Goal: Task Accomplishment & Management: Complete application form

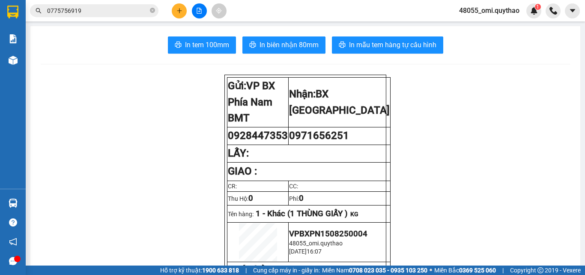
click at [179, 9] on icon "plus" at bounding box center [180, 11] width 6 height 6
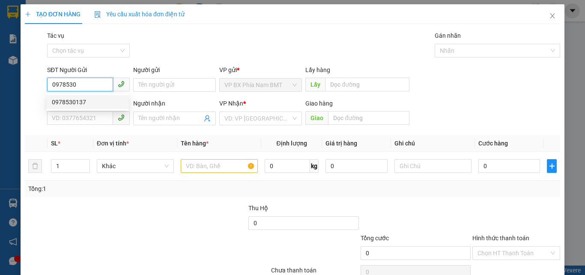
click at [68, 97] on div "0978530137" at bounding box center [88, 102] width 82 height 14
type input "0978530137"
type input "0982013018"
type input "BUK SHIP VỀ [GEOGRAPHIC_DATA]"
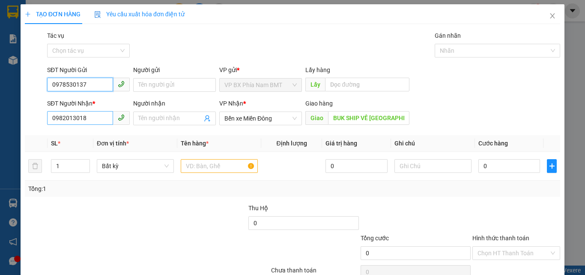
type input "0978530137"
drag, startPoint x: 90, startPoint y: 121, endPoint x: 0, endPoint y: 119, distance: 90.4
click at [0, 119] on div "TẠO ĐƠN HÀNG Yêu cầu xuất hóa đơn điện tử Transit Pickup Surcharge Ids Transit …" at bounding box center [292, 137] width 585 height 275
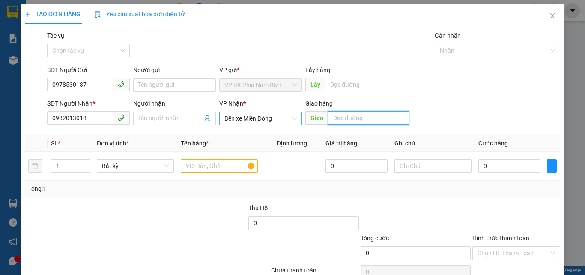
click at [280, 115] on span "Bến xe Miền Đông" at bounding box center [261, 118] width 72 height 13
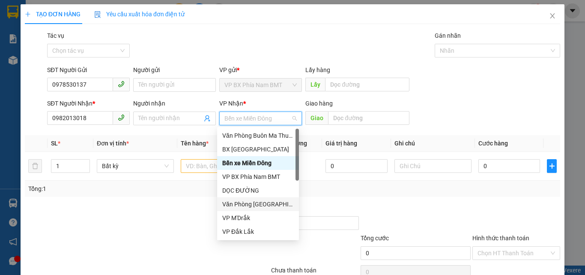
click at [253, 206] on div "Văn Phòng [GEOGRAPHIC_DATA]" at bounding box center [258, 203] width 72 height 9
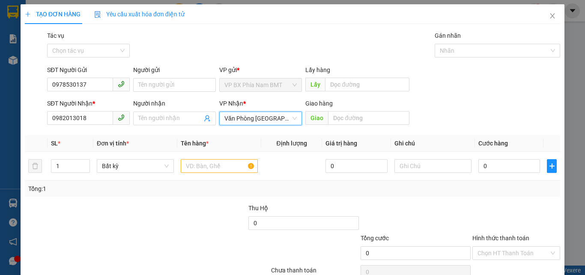
click at [86, 107] on div "SĐT Người Nhận *" at bounding box center [88, 103] width 83 height 9
click at [207, 169] on input "text" at bounding box center [219, 166] width 77 height 14
click at [105, 119] on input "0982013018" at bounding box center [80, 118] width 66 height 14
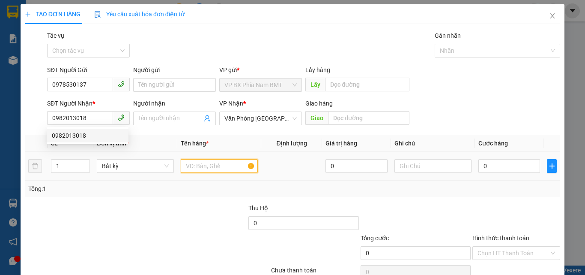
click at [225, 164] on input "text" at bounding box center [219, 166] width 77 height 14
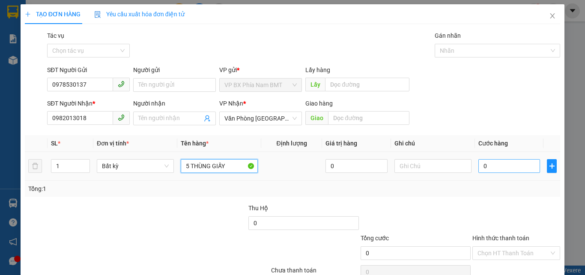
type input "5 THÙNG GIẤY"
click at [505, 169] on input "0" at bounding box center [510, 166] width 62 height 14
type input "4"
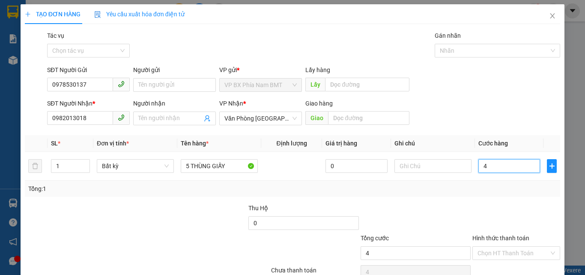
type input "45"
type input "450"
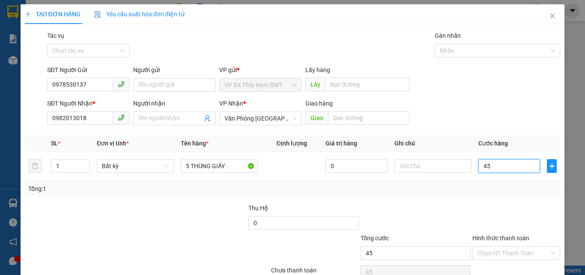
type input "450"
type input "4.500"
type input "45.000"
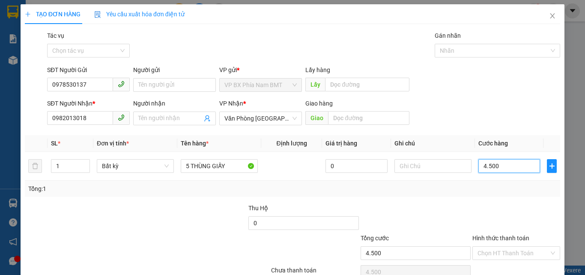
type input "45.000"
type input "450.000"
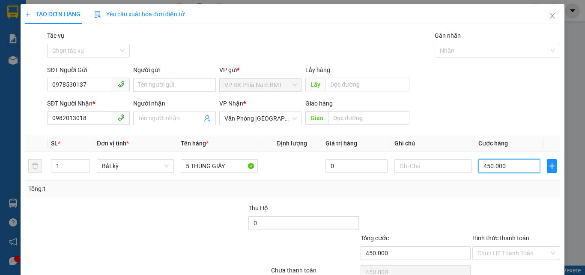
type input "4.500.000"
type input "450.000"
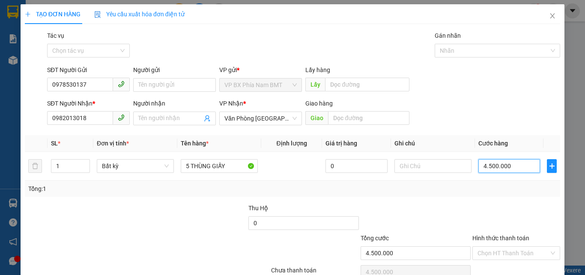
type input "450.000"
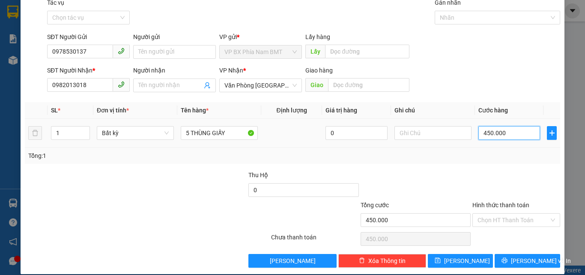
scroll to position [42, 0]
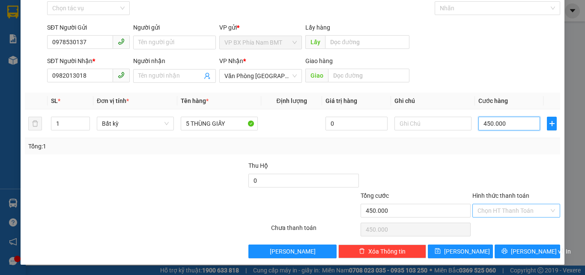
type input "450.000"
click at [503, 212] on input "Hình thức thanh toán" at bounding box center [514, 210] width 72 height 13
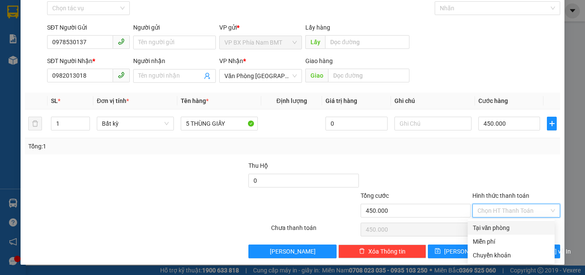
click at [488, 227] on div "Tại văn phòng" at bounding box center [511, 227] width 77 height 9
type input "0"
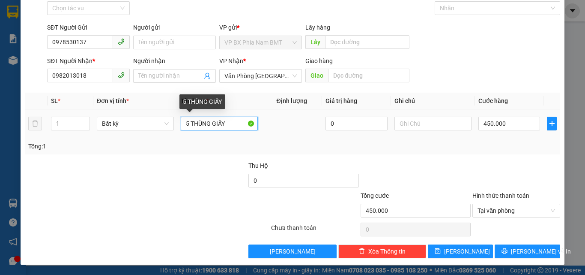
click at [238, 117] on input "5 THÙNG GIẤY" at bounding box center [219, 124] width 77 height 14
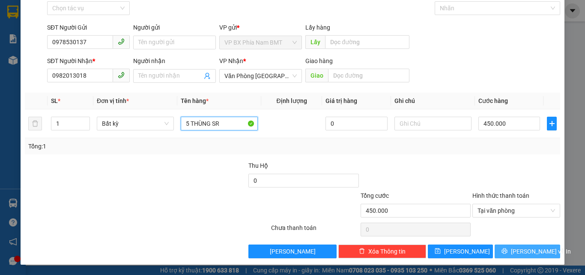
type input "5 THÙNG SR"
click at [508, 252] on icon "printer" at bounding box center [505, 251] width 6 height 6
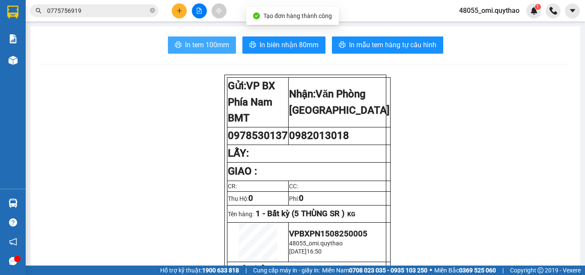
click at [188, 43] on span "In tem 100mm" at bounding box center [207, 44] width 44 height 11
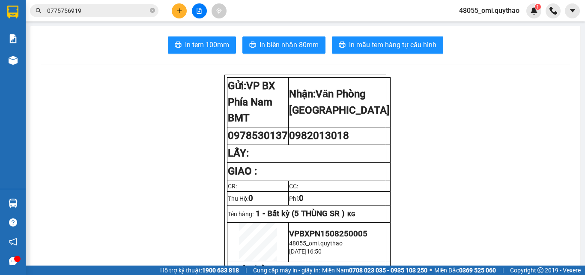
click at [199, 47] on span "In tem 100mm" at bounding box center [207, 44] width 44 height 11
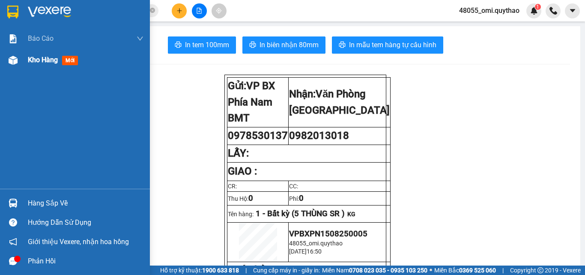
click at [21, 58] on div "Kho hàng mới" at bounding box center [75, 59] width 150 height 21
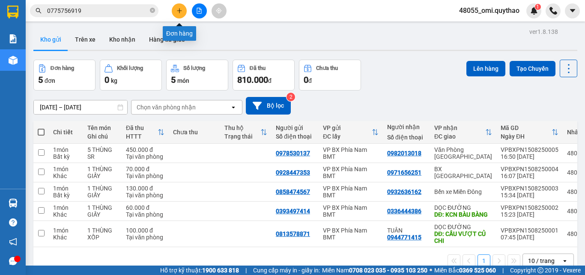
click at [174, 10] on button at bounding box center [179, 10] width 15 height 15
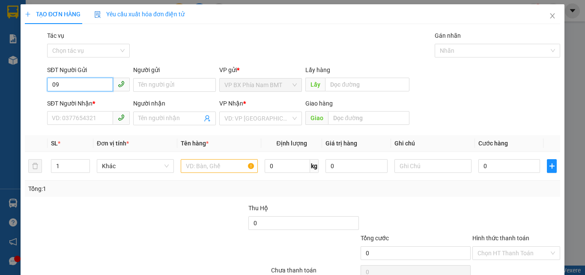
type input "0"
type input "0378933352"
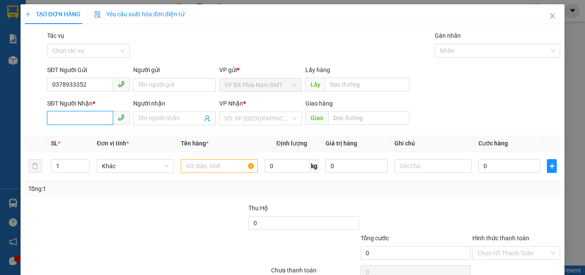
click at [69, 120] on input "SĐT Người Nhận *" at bounding box center [80, 118] width 66 height 14
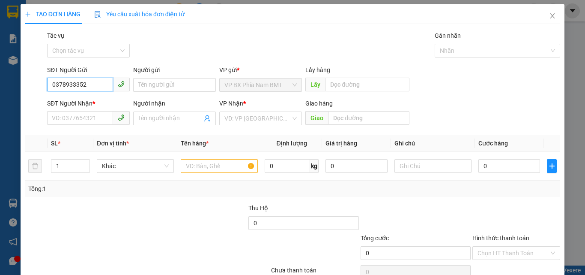
drag, startPoint x: 101, startPoint y: 81, endPoint x: 14, endPoint y: 76, distance: 87.1
click at [14, 76] on div "TẠO ĐƠN HÀNG Yêu cầu xuất hóa đơn điện tử Transit Pickup Surcharge Ids Transit …" at bounding box center [292, 137] width 585 height 275
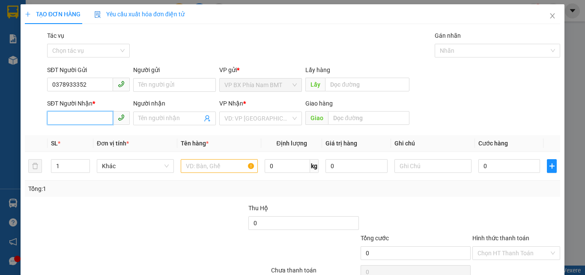
click at [82, 117] on input "SĐT Người Nhận *" at bounding box center [80, 118] width 66 height 14
paste input "0378933352"
type input "0378933352"
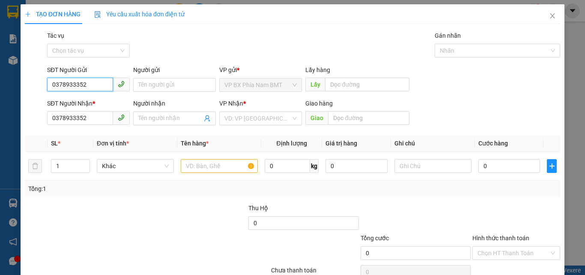
drag, startPoint x: 105, startPoint y: 84, endPoint x: 2, endPoint y: 38, distance: 113.6
click at [0, 50] on div "TẠO ĐƠN HÀNG Yêu cầu xuất hóa đơn điện tử Transit Pickup Surcharge Ids Transit …" at bounding box center [292, 137] width 585 height 275
type input "0973746164"
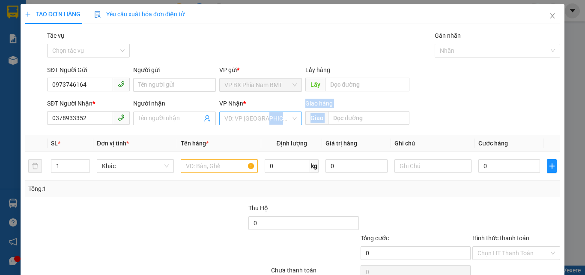
drag, startPoint x: 260, startPoint y: 129, endPoint x: 261, endPoint y: 123, distance: 6.0
click at [261, 125] on div "Transit Pickup Surcharge Ids Transit Deliver Surcharge Ids Transit Deliver Surc…" at bounding box center [293, 166] width 536 height 270
drag, startPoint x: 261, startPoint y: 119, endPoint x: 261, endPoint y: 125, distance: 6.0
click at [261, 118] on input "search" at bounding box center [258, 118] width 66 height 13
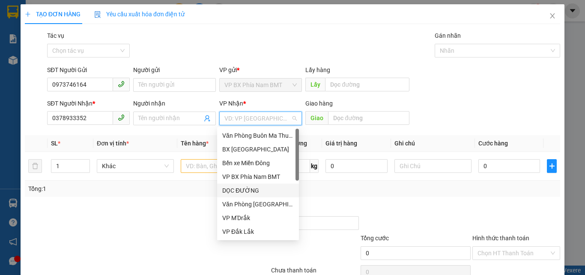
drag, startPoint x: 242, startPoint y: 186, endPoint x: 341, endPoint y: 100, distance: 131.5
click at [243, 187] on div "DỌC ĐƯỜNG" at bounding box center [258, 190] width 72 height 9
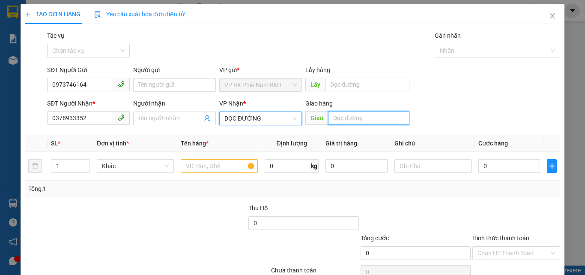
click at [348, 116] on input "text" at bounding box center [368, 118] width 81 height 14
type input "A"
type input "Â"
type input "AMATA"
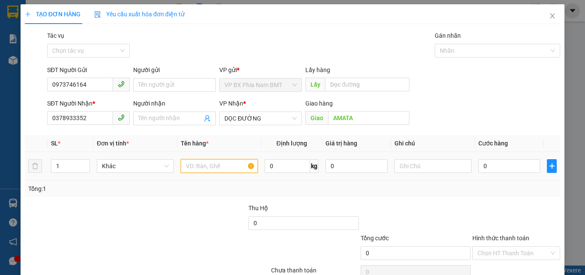
click at [219, 171] on input "text" at bounding box center [219, 166] width 77 height 14
type input "1 THÙNG GIẤY NHỎ"
click at [494, 164] on input "0" at bounding box center [510, 166] width 62 height 14
type input "5"
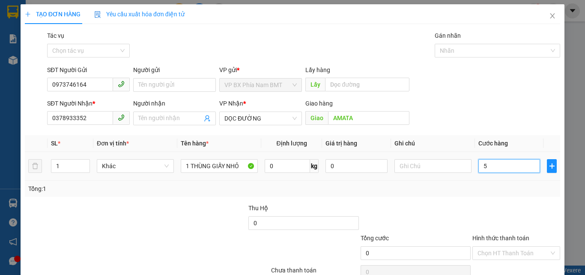
type input "5"
type input "50"
type input "500"
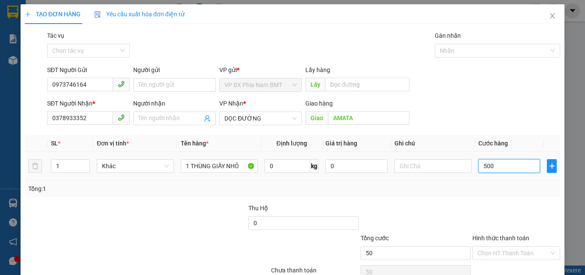
type input "500"
type input "5.000"
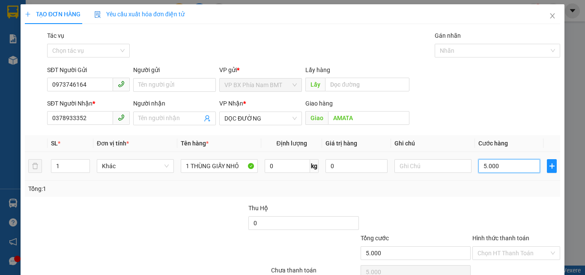
type input "50.000"
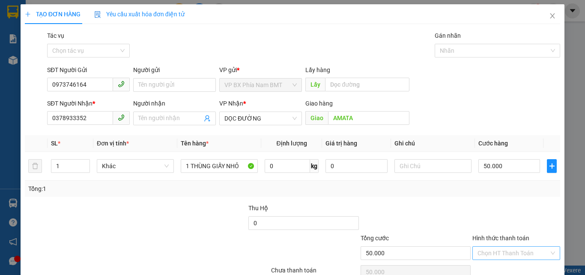
click at [508, 252] on input "Hình thức thanh toán" at bounding box center [514, 252] width 72 height 13
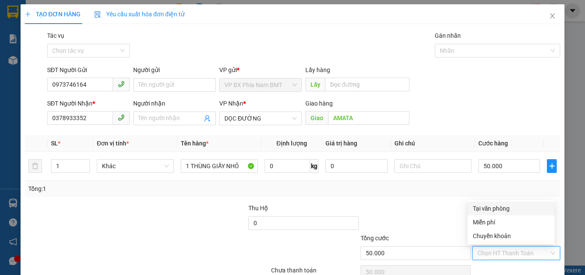
click at [491, 204] on div "Tại văn phòng" at bounding box center [511, 208] width 77 height 9
type input "0"
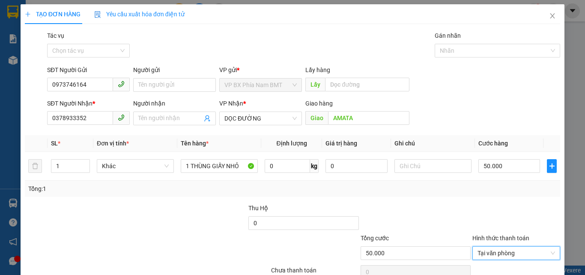
scroll to position [42, 0]
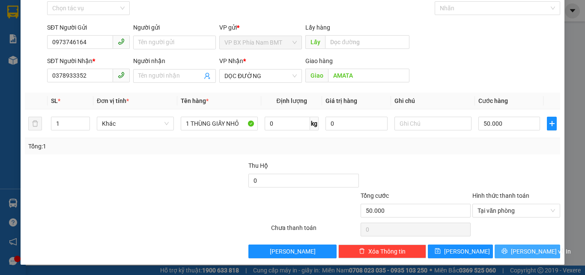
drag, startPoint x: 505, startPoint y: 250, endPoint x: 517, endPoint y: 234, distance: 20.6
click at [506, 250] on icon "printer" at bounding box center [505, 251] width 6 height 6
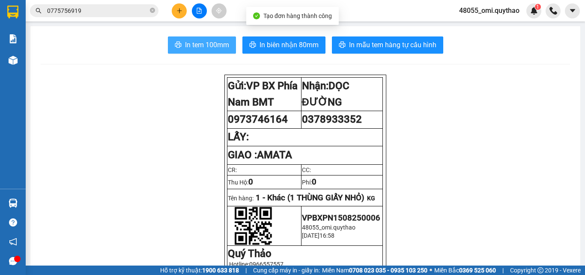
click at [207, 38] on button "In tem 100mm" at bounding box center [202, 44] width 68 height 17
